Goal: Task Accomplishment & Management: Manage account settings

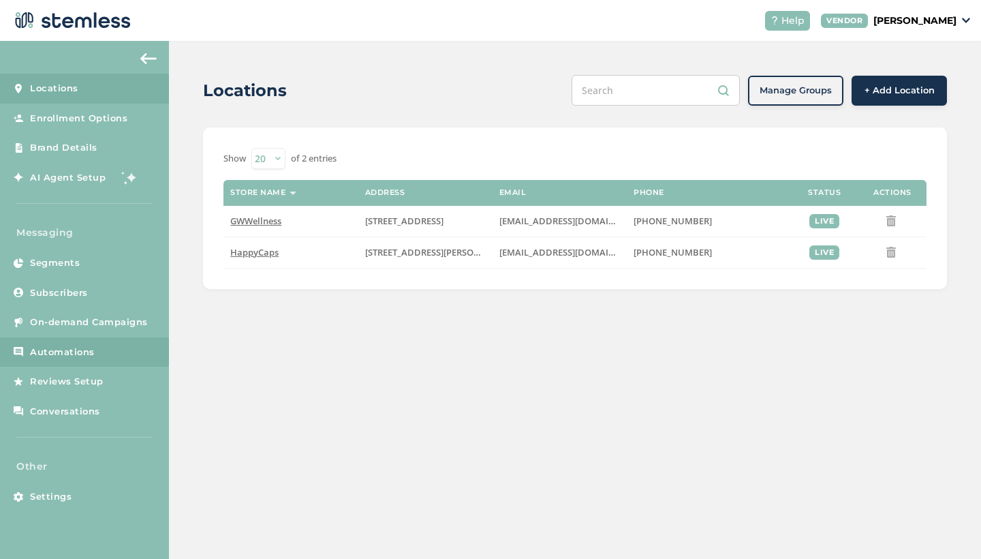
click at [56, 349] on span "Automations" at bounding box center [62, 353] width 65 height 14
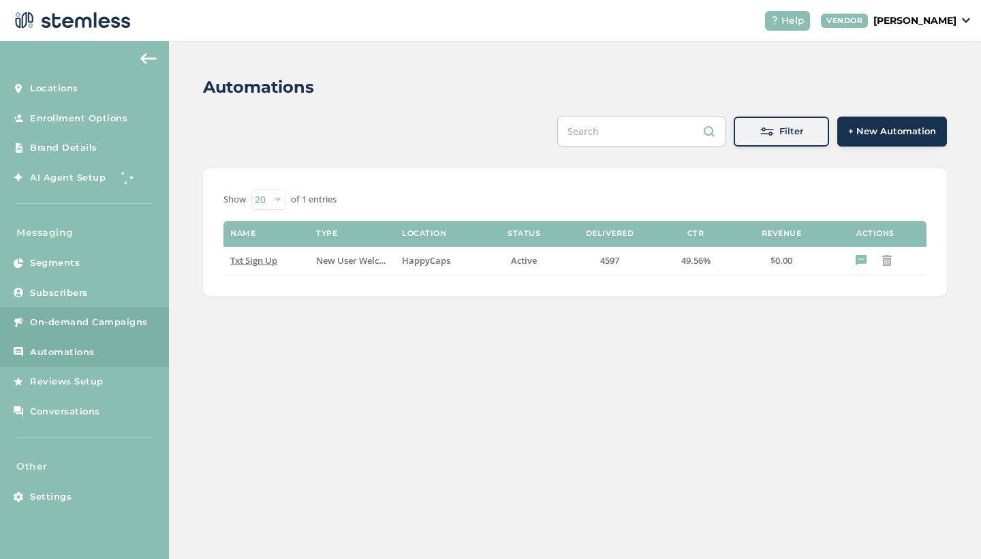
click at [70, 322] on span "On-demand Campaigns" at bounding box center [89, 323] width 118 height 14
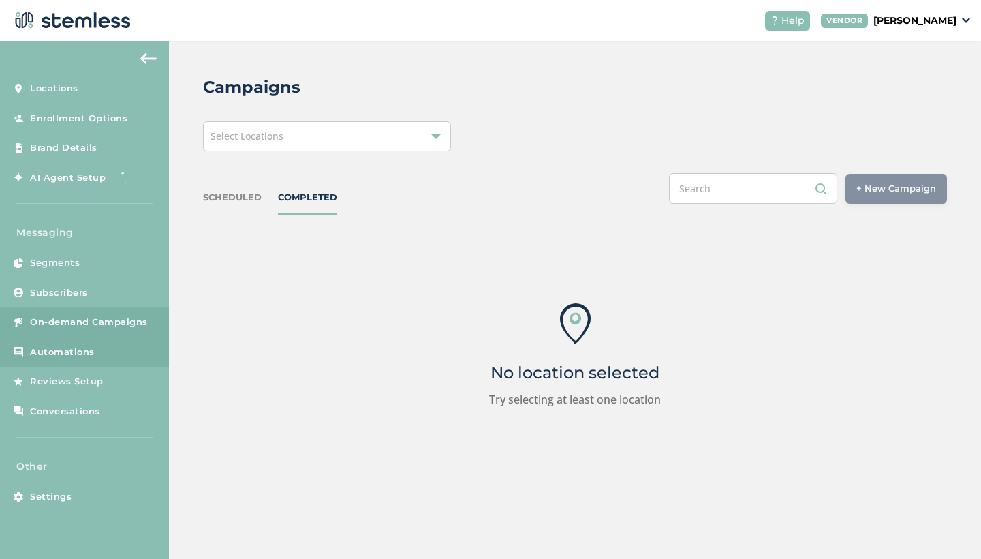
click at [46, 350] on span "Automations" at bounding box center [62, 353] width 65 height 14
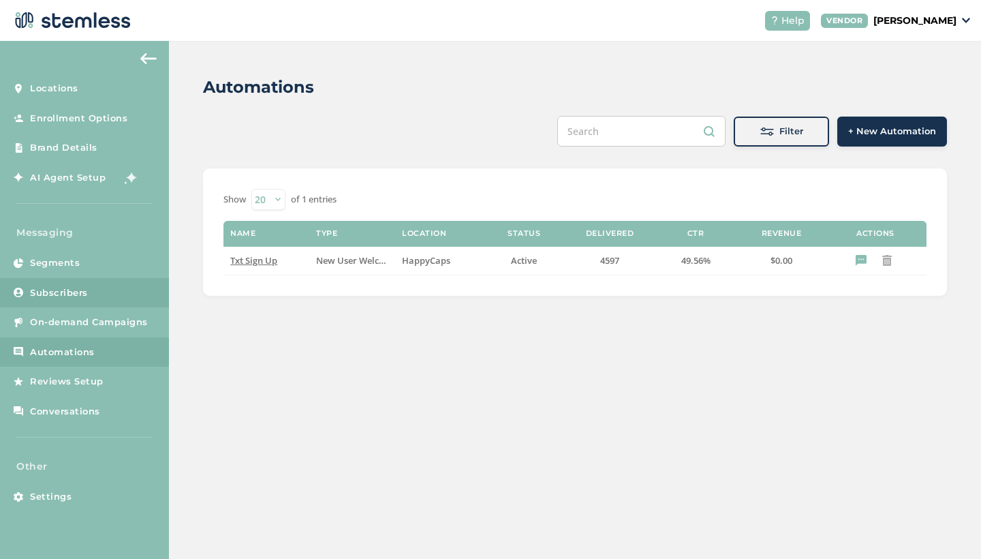
click at [54, 291] on span "Subscribers" at bounding box center [59, 293] width 58 height 14
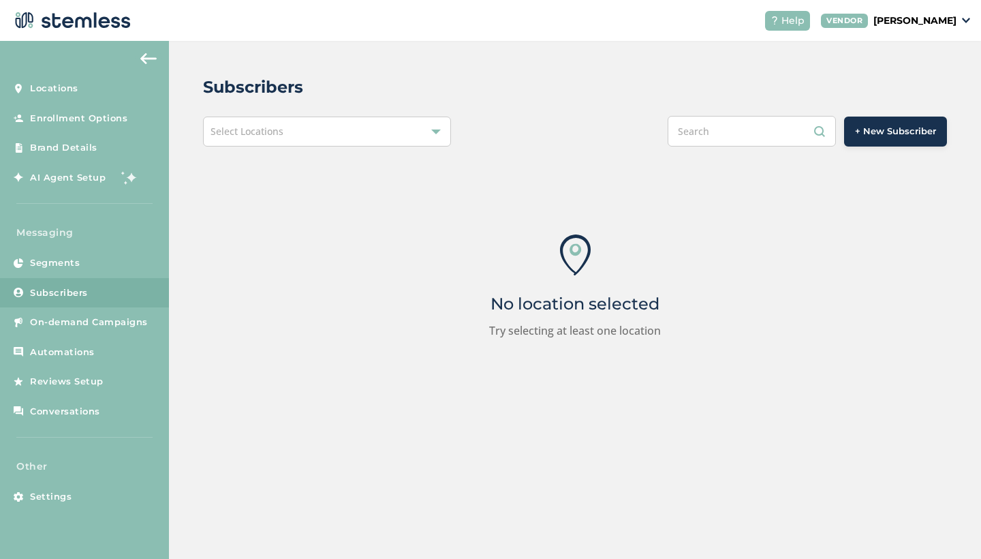
click at [284, 125] on div "Select Locations" at bounding box center [327, 132] width 248 height 30
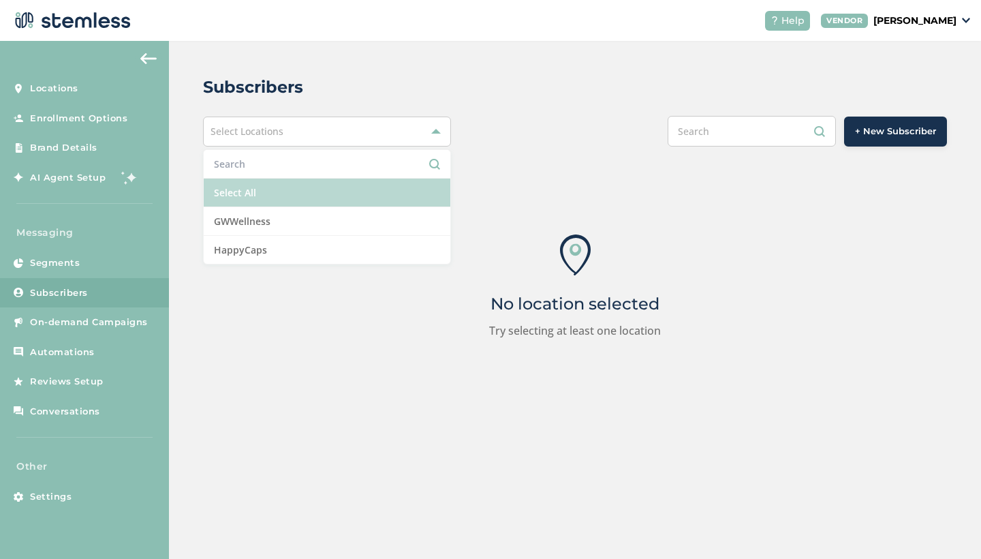
click at [272, 185] on li "Select All" at bounding box center [327, 193] width 247 height 29
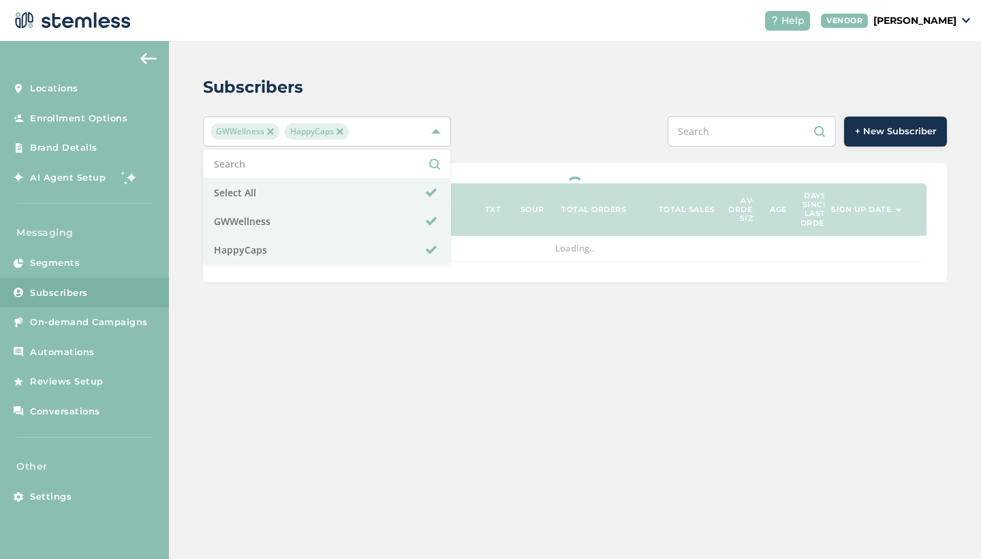
click at [352, 88] on div "Subscribers" at bounding box center [569, 87] width 733 height 25
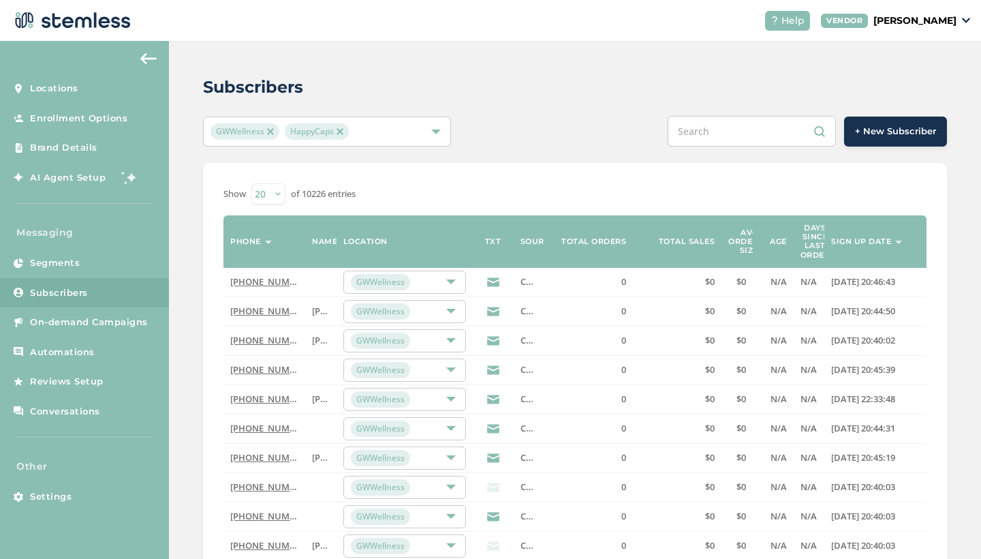
click at [382, 137] on div "GWWellness HappyCaps" at bounding box center [320, 131] width 219 height 16
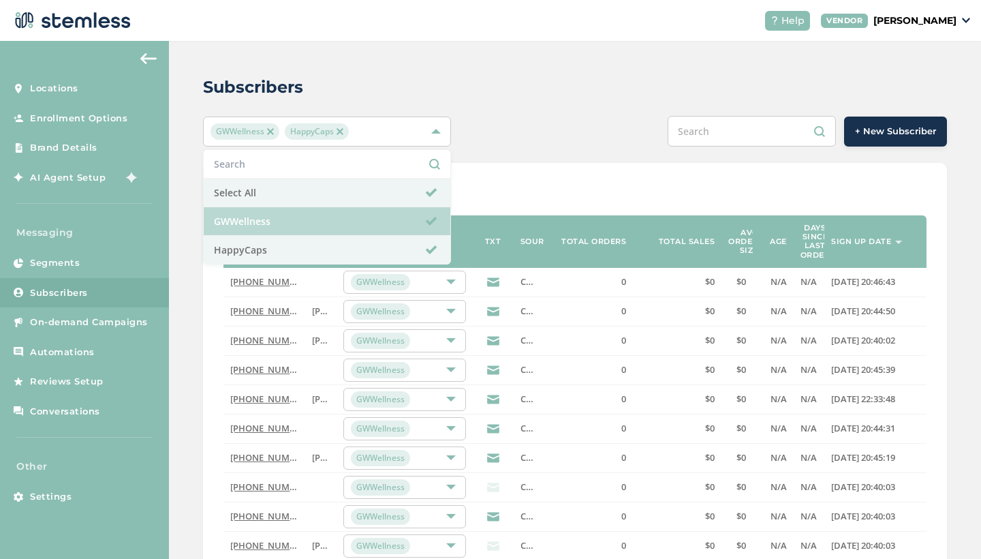
click at [286, 225] on li "GWWellness" at bounding box center [327, 221] width 247 height 29
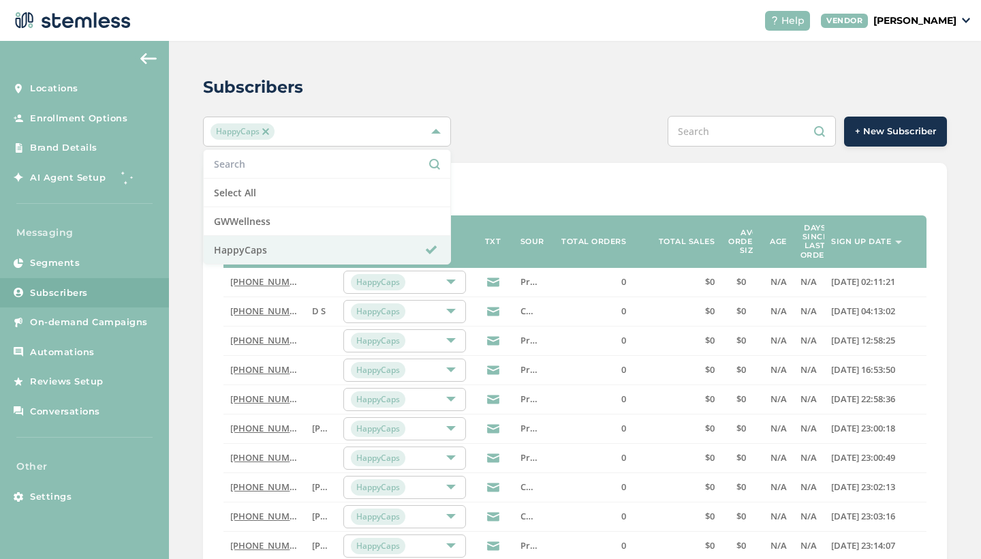
click at [508, 135] on div "HappyCaps Select All GWWellness HappyCaps + New Subscriber" at bounding box center [575, 131] width 744 height 31
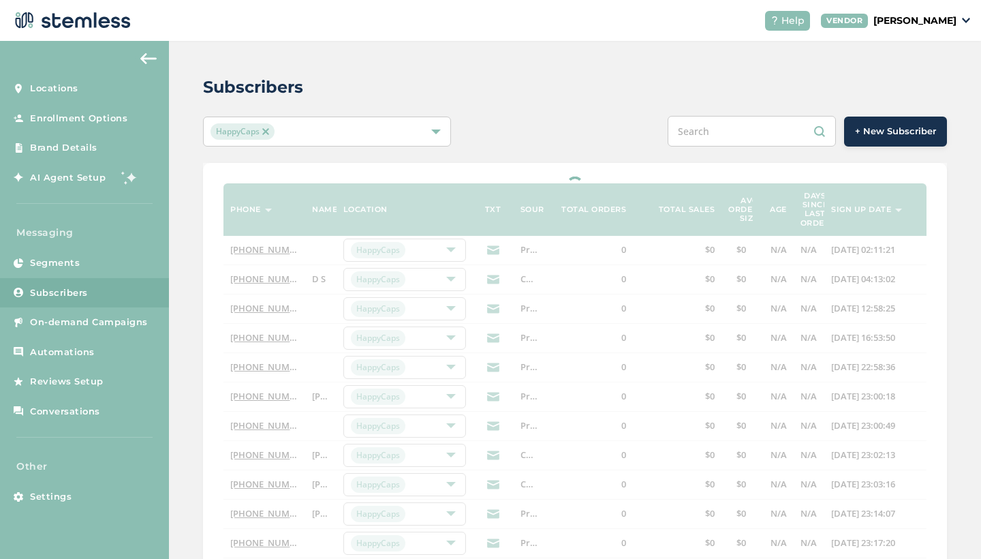
select select "100"
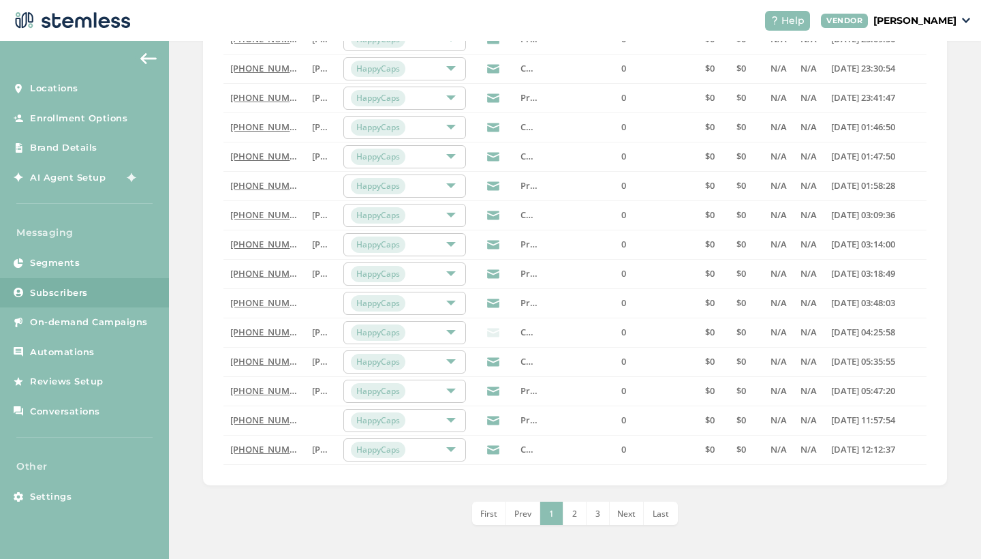
scroll to position [2733, 0]
click at [664, 512] on span "Last" at bounding box center [661, 514] width 16 height 12
click at [150, 55] on img at bounding box center [148, 58] width 16 height 11
